Goal: Transaction & Acquisition: Purchase product/service

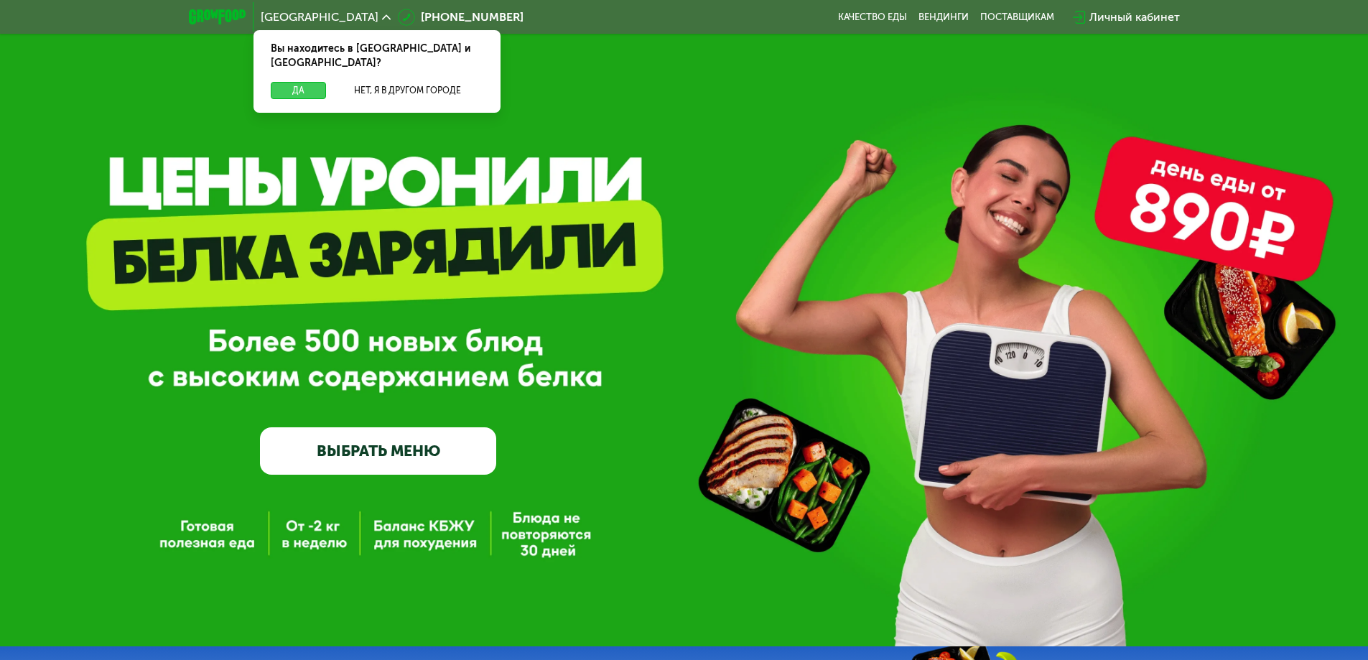
click at [302, 82] on button "Да" at bounding box center [298, 90] width 55 height 17
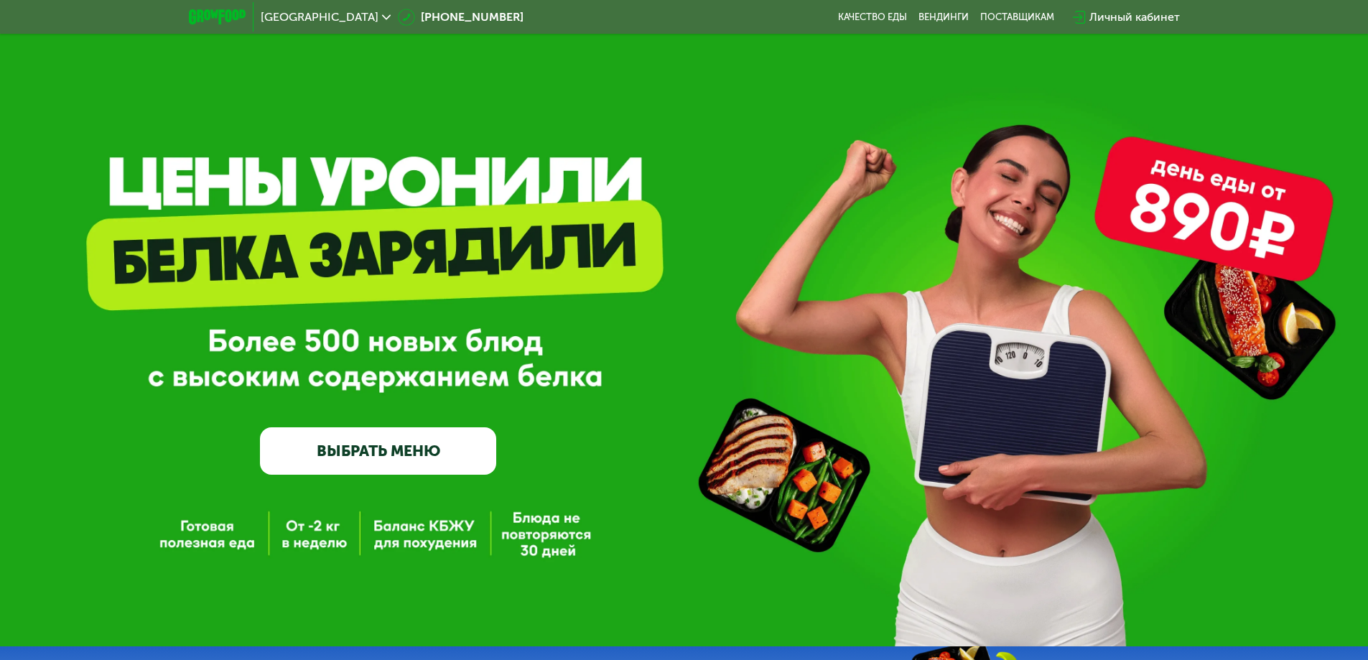
click at [351, 469] on link "ВЫБРАТЬ МЕНЮ" at bounding box center [378, 450] width 236 height 47
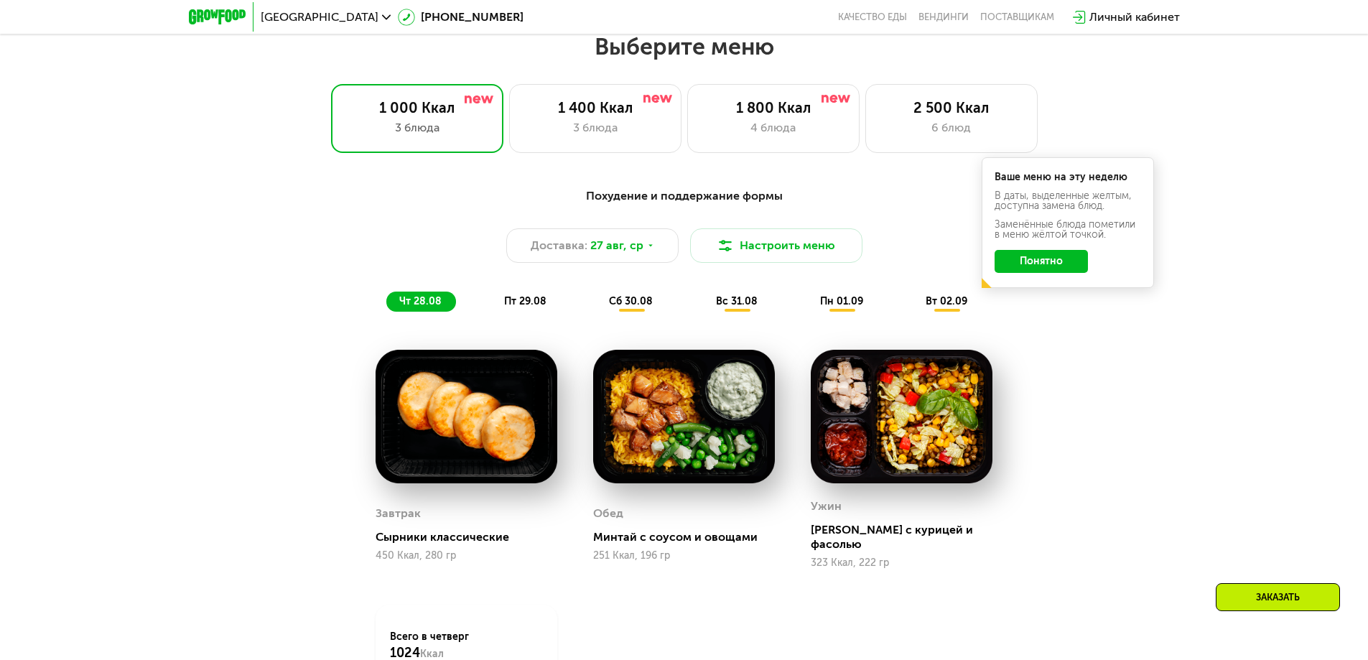
scroll to position [776, 0]
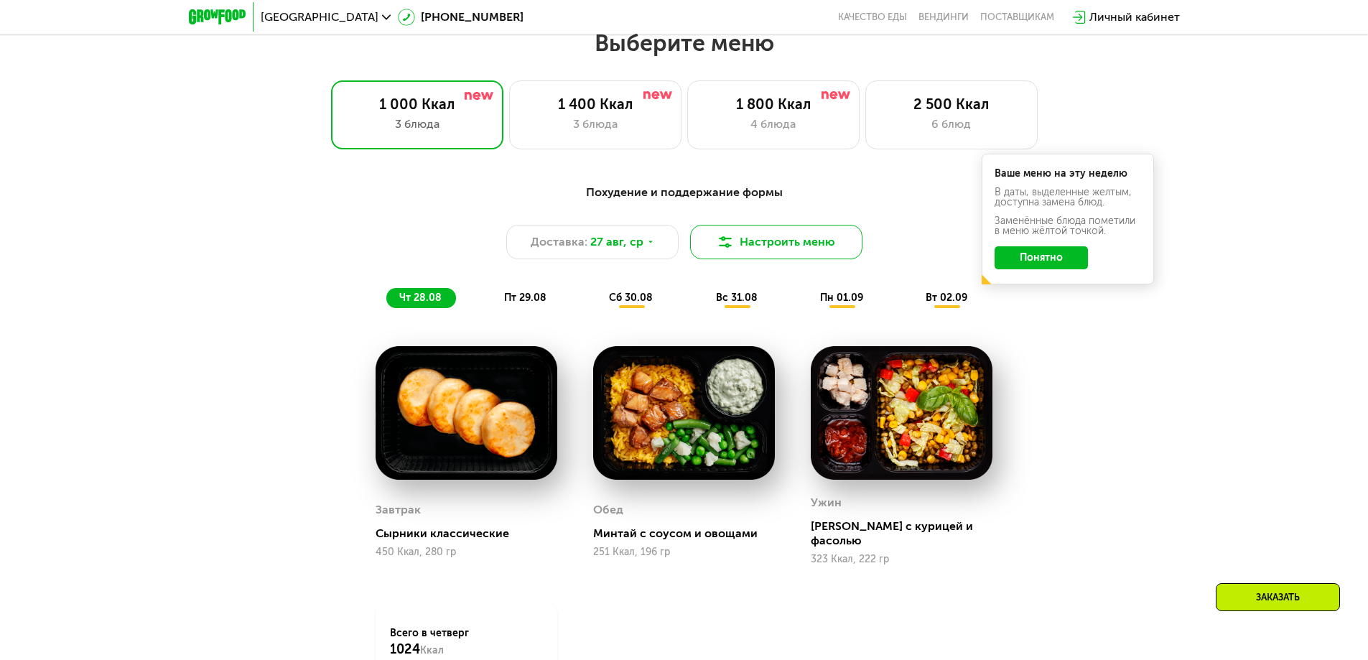
click at [800, 259] on button "Настроить меню" at bounding box center [776, 242] width 172 height 34
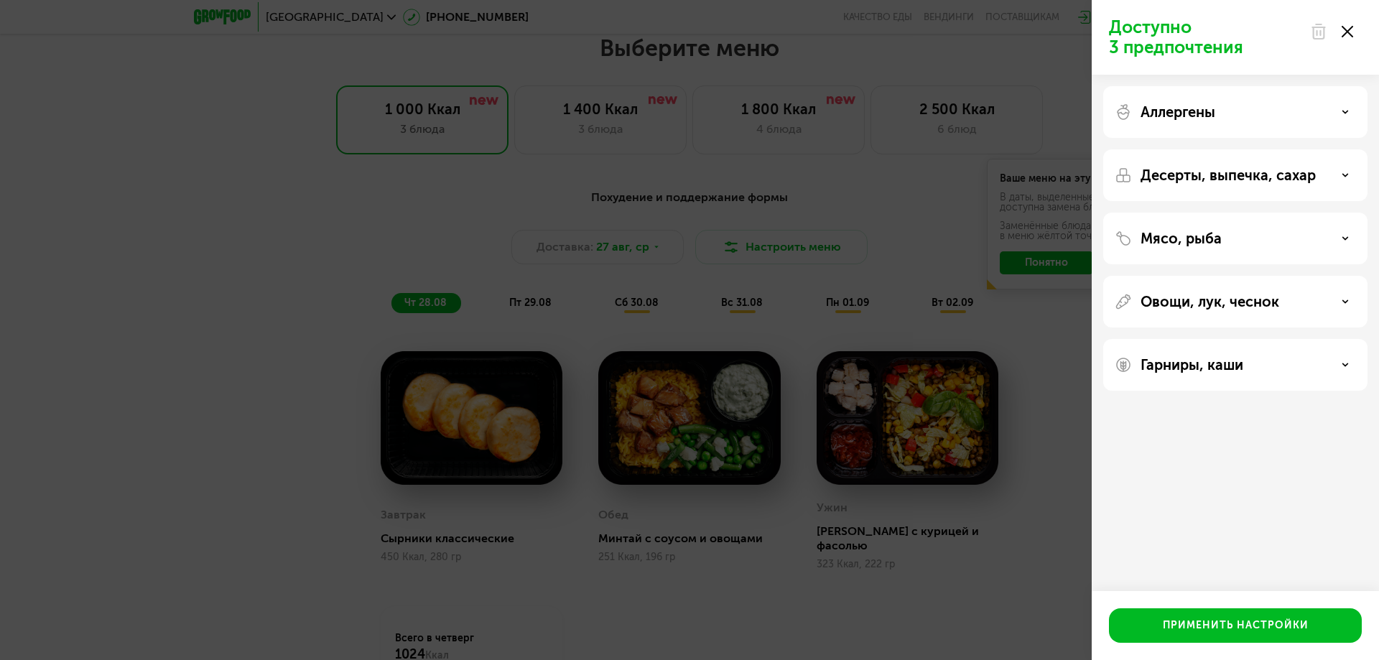
click at [1209, 361] on p "Гарниры, каши" at bounding box center [1191, 364] width 103 height 17
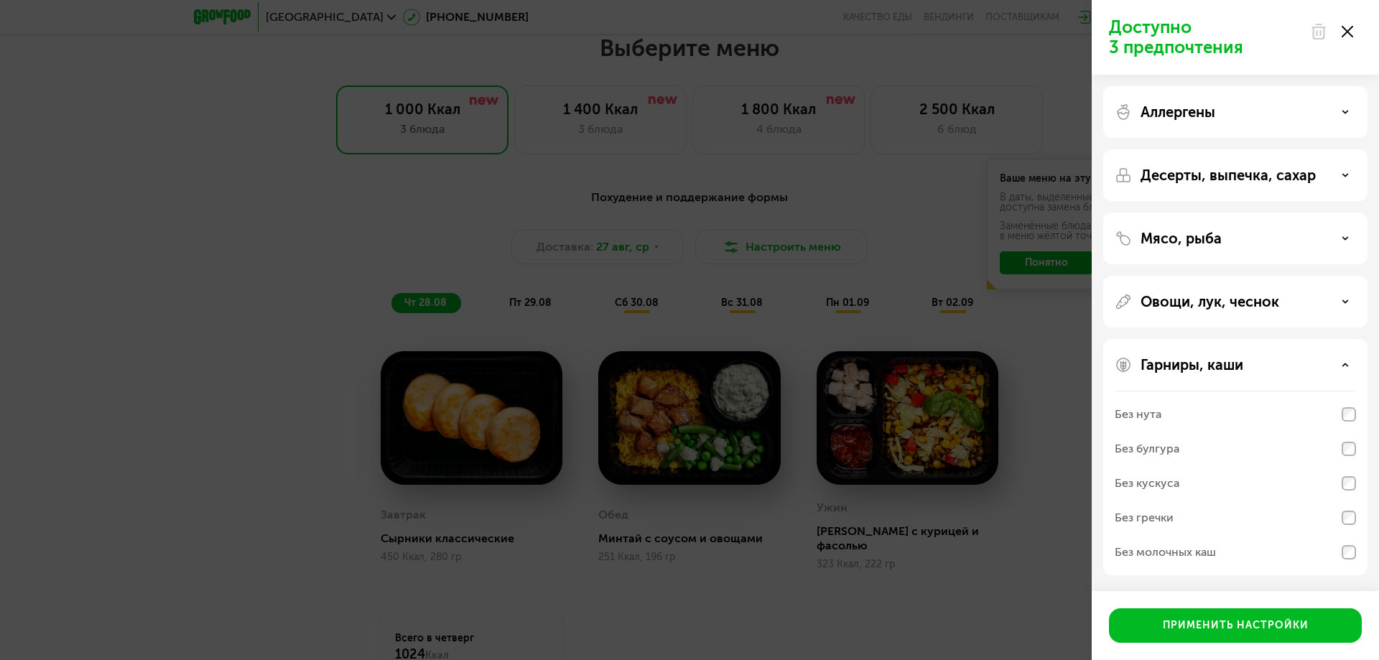
click at [959, 551] on div "Доступно 3 предпочтения Аллергены Десерты, выпечка, сахар Мясо, рыба Овощи, лук…" at bounding box center [689, 330] width 1379 height 660
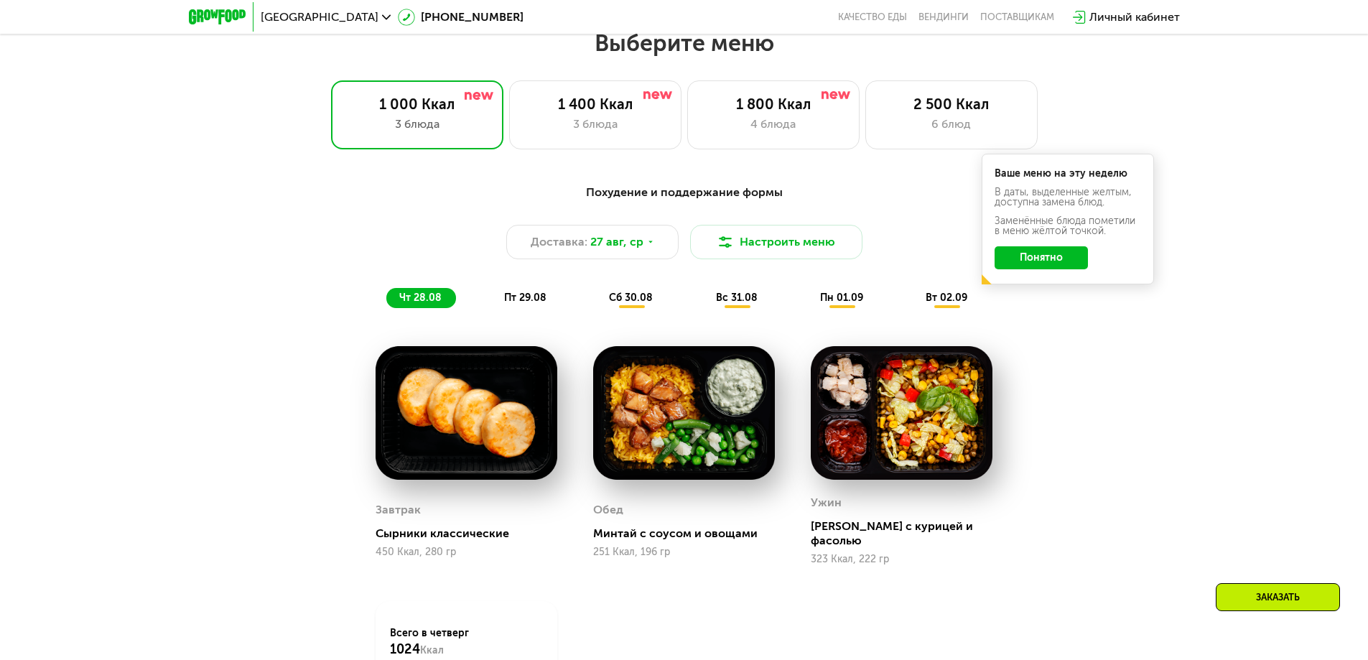
click at [1036, 259] on button "Понятно" at bounding box center [1041, 257] width 93 height 23
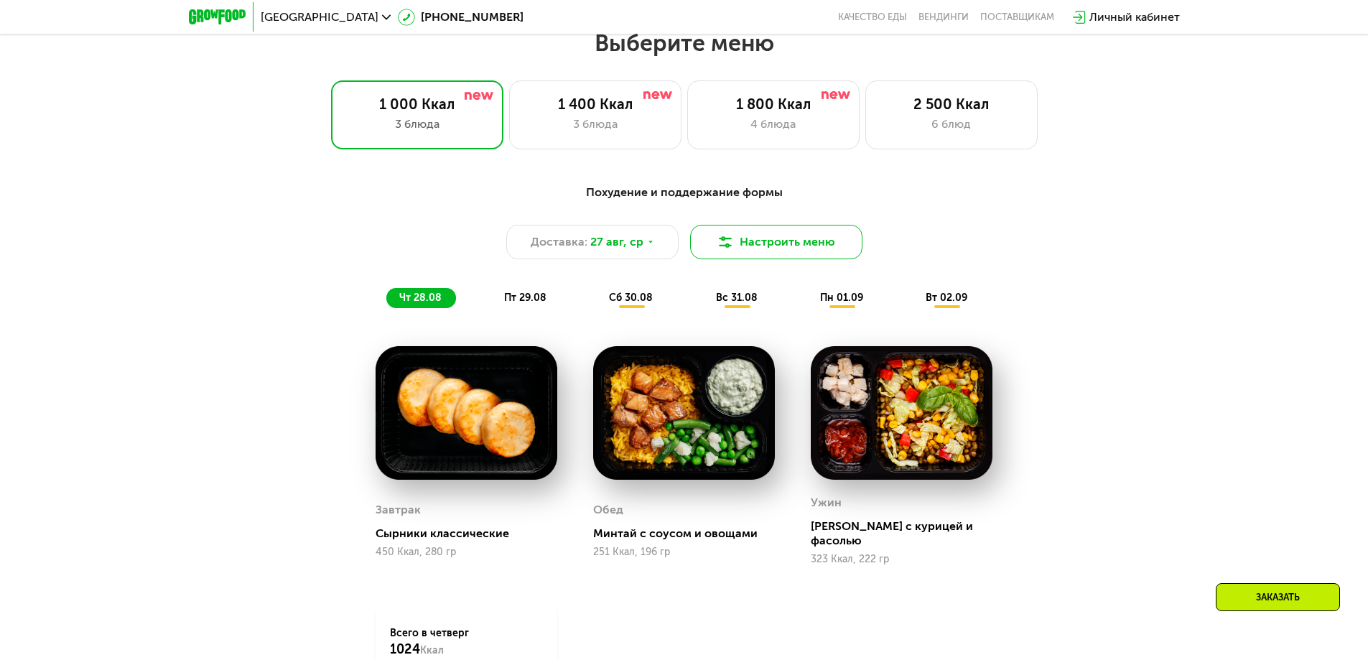
click at [803, 238] on button "Настроить меню" at bounding box center [776, 242] width 172 height 34
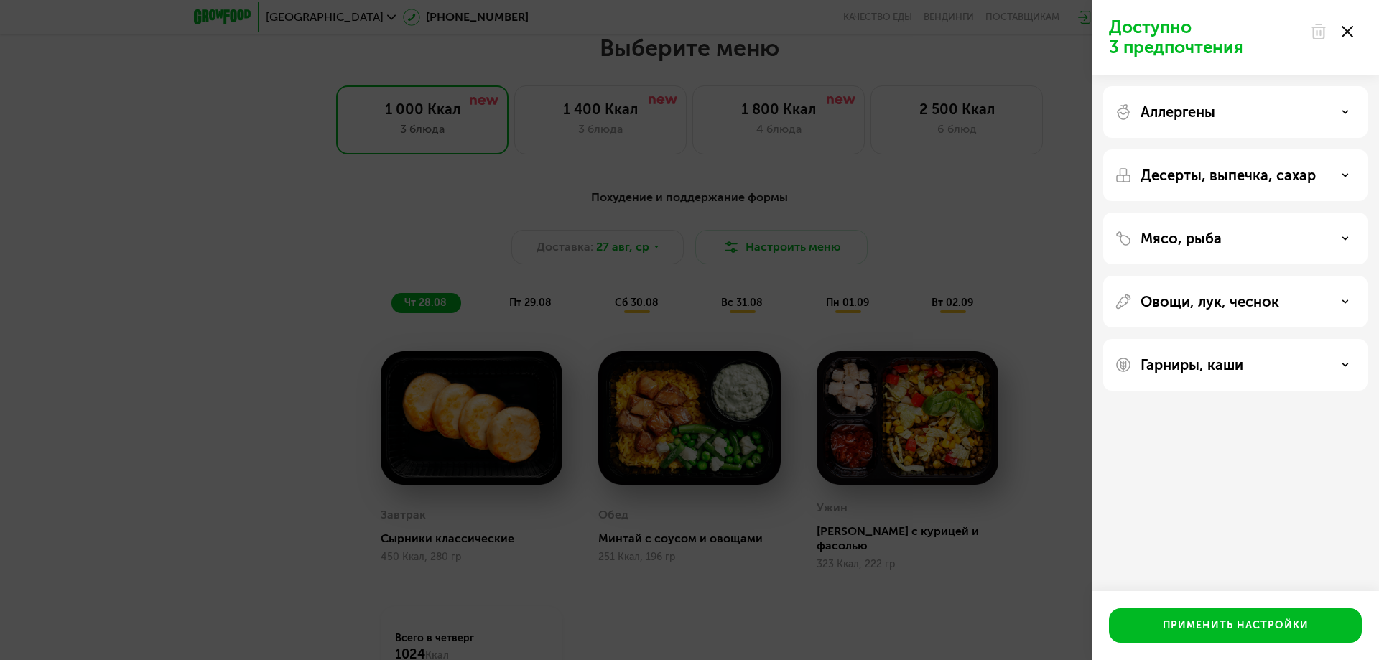
click at [1234, 149] on div "Аллергены" at bounding box center [1235, 175] width 264 height 52
click at [1246, 622] on div "Применить настройки" at bounding box center [1236, 625] width 146 height 14
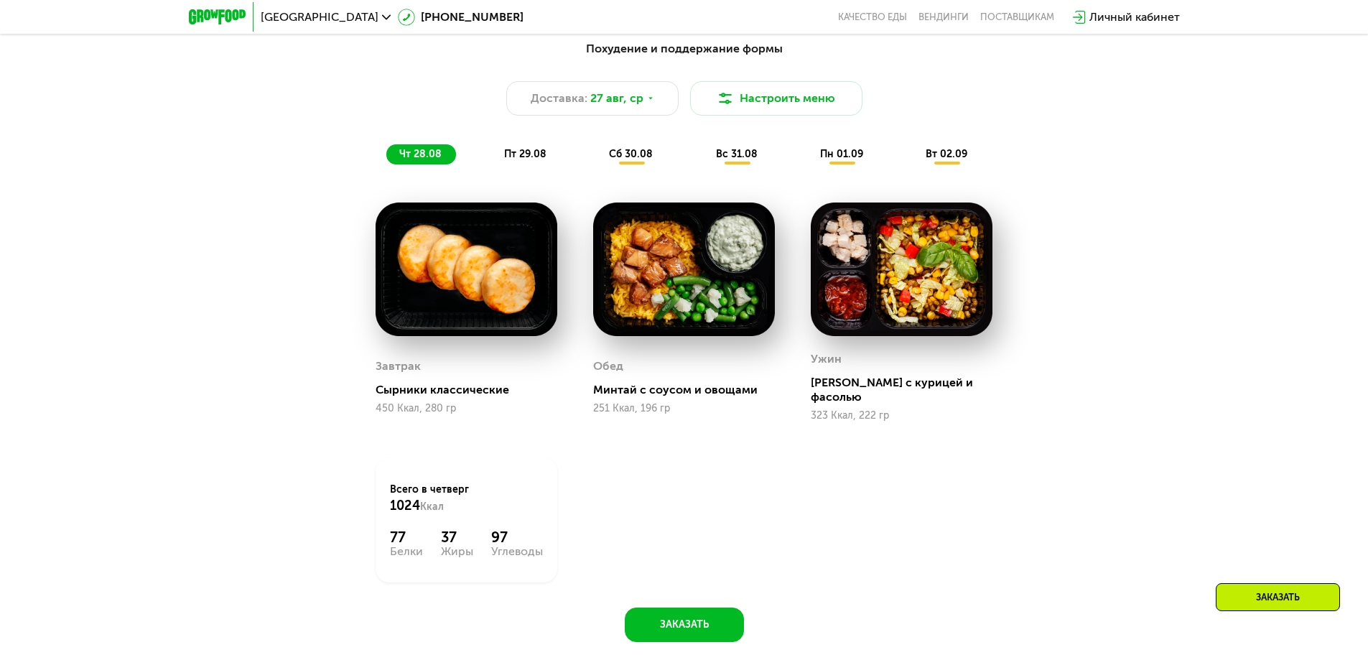
scroll to position [991, 0]
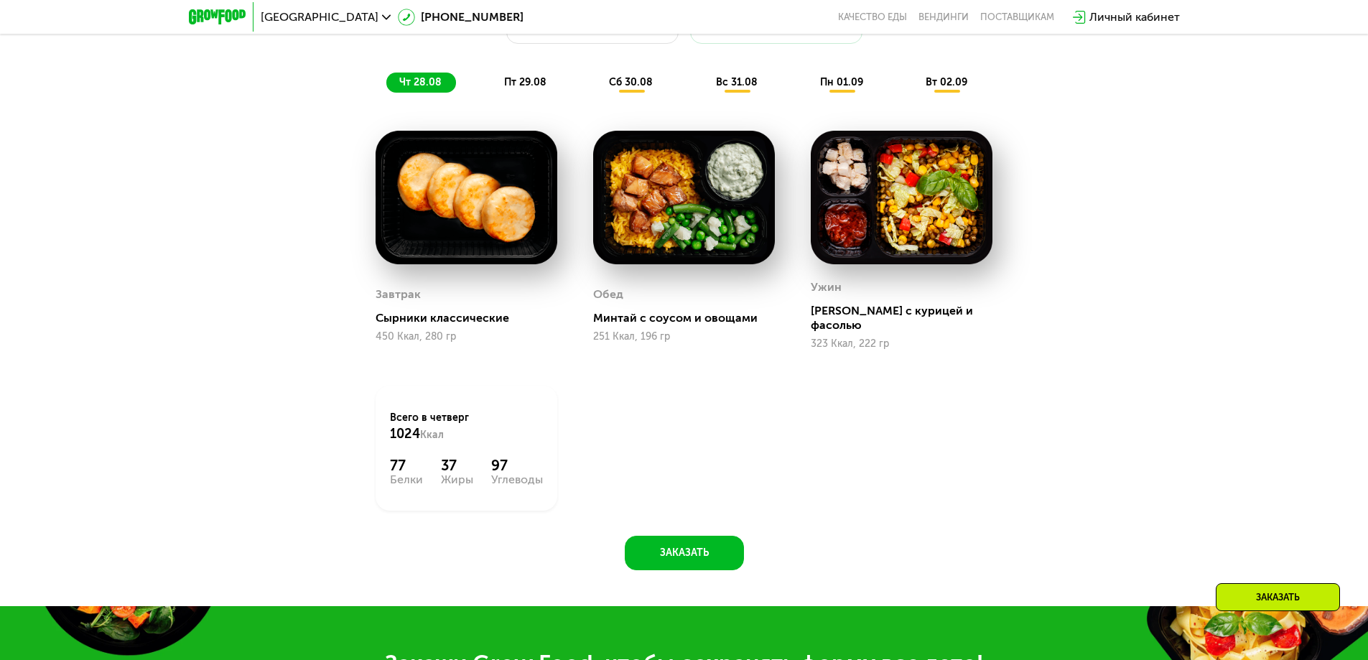
click at [539, 87] on span "пт 29.08" at bounding box center [525, 82] width 42 height 12
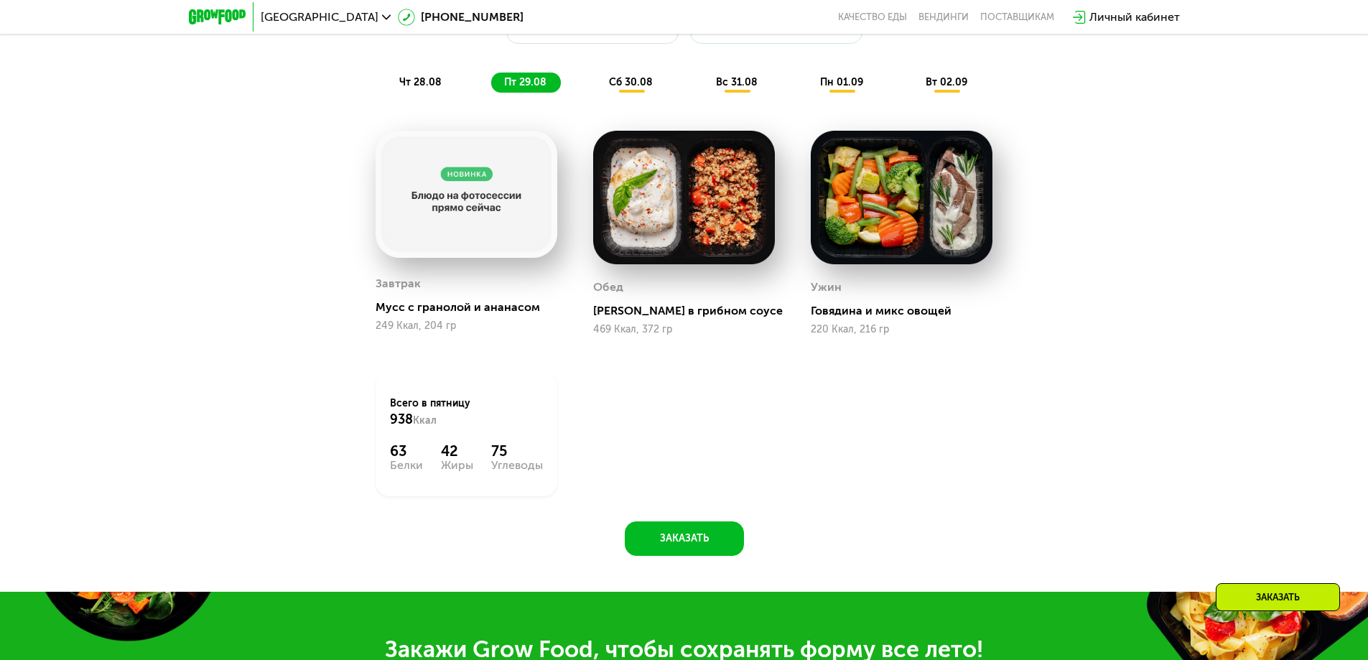
click at [630, 88] on span "сб 30.08" at bounding box center [631, 82] width 44 height 12
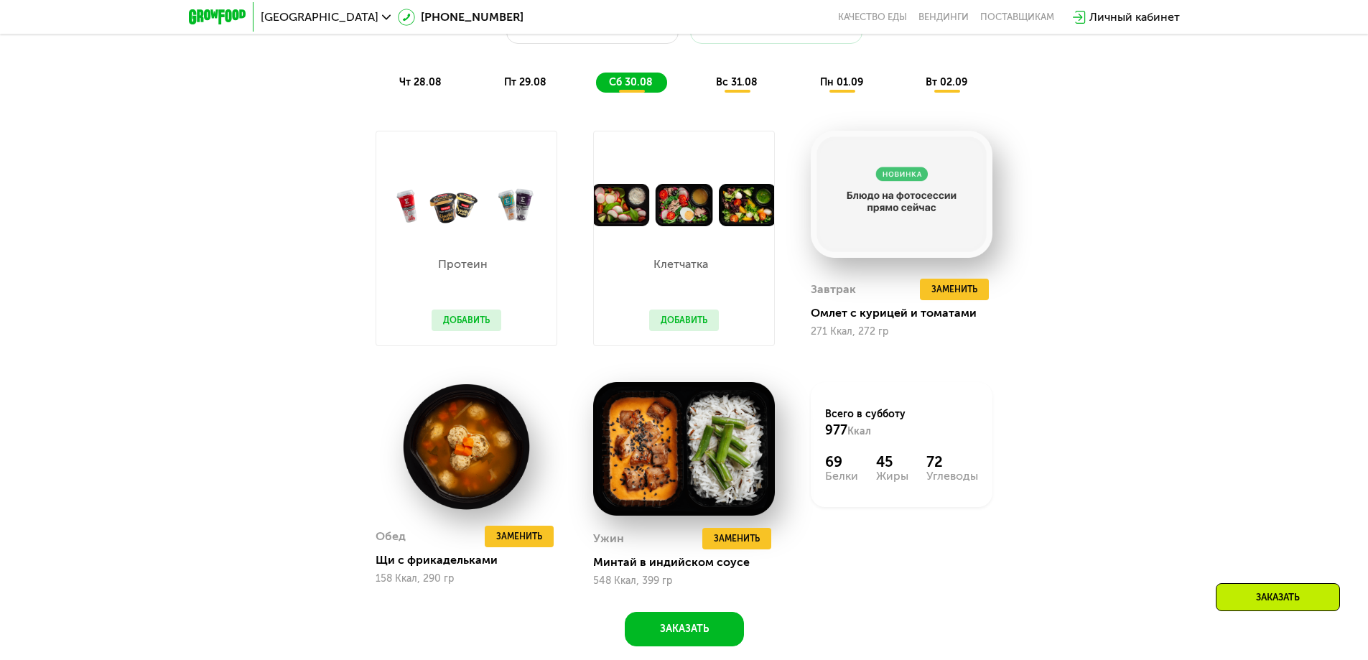
click at [410, 88] on span "чт 28.08" at bounding box center [420, 82] width 42 height 12
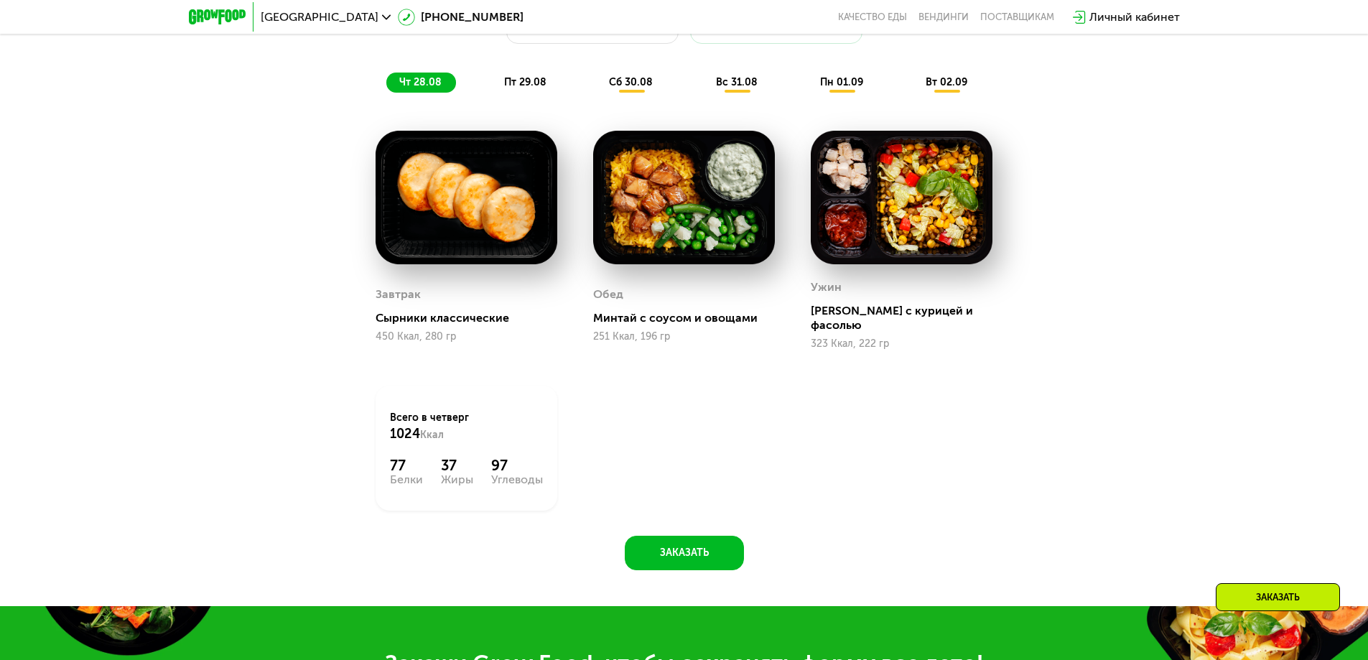
click at [623, 88] on span "сб 30.08" at bounding box center [631, 82] width 44 height 12
